Goal: Task Accomplishment & Management: Manage account settings

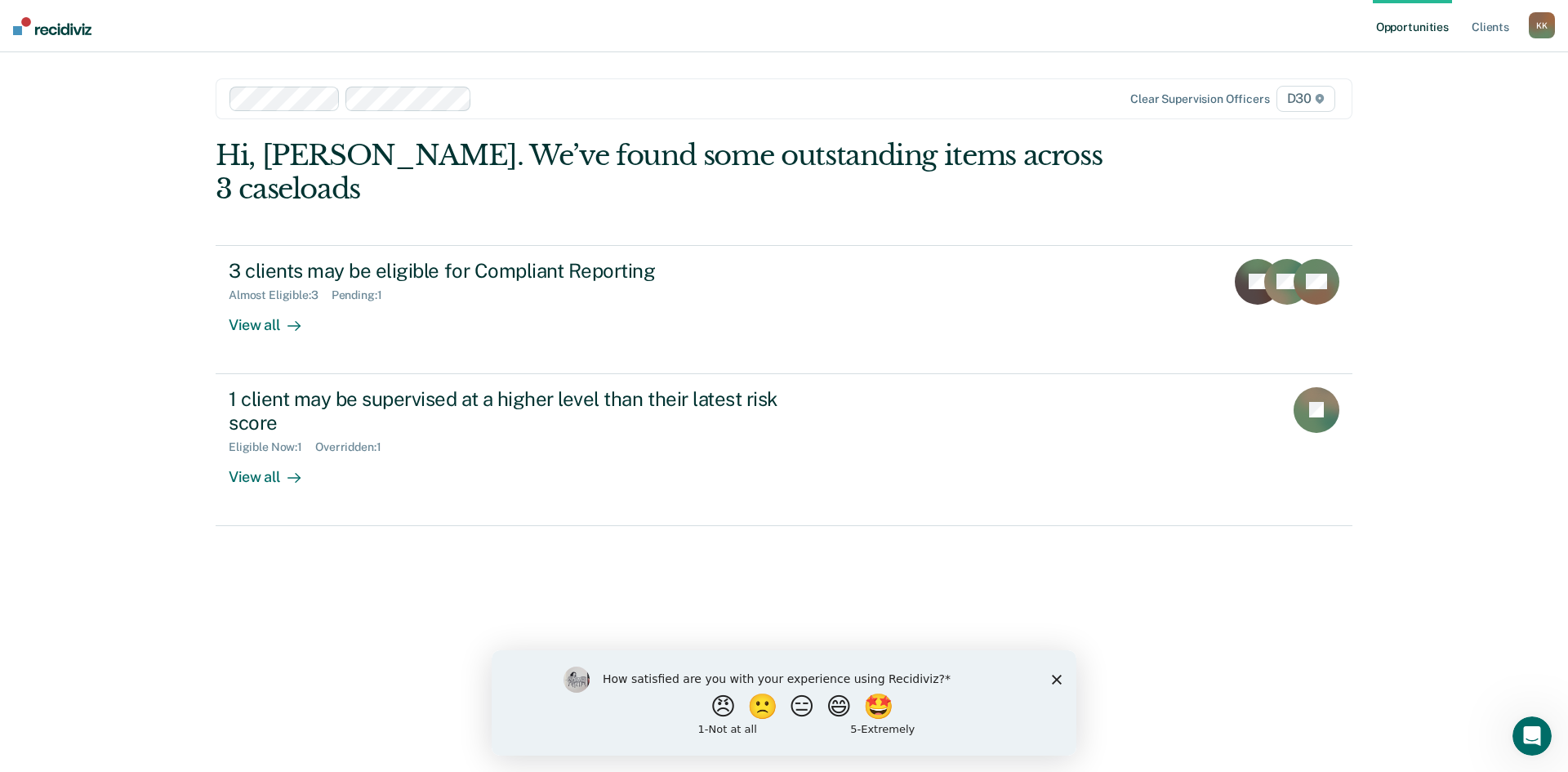
click at [1541, 28] on div "K K" at bounding box center [1542, 25] width 26 height 26
click at [1436, 105] on link "Log Out" at bounding box center [1476, 108] width 132 height 14
